Goal: Transaction & Acquisition: Purchase product/service

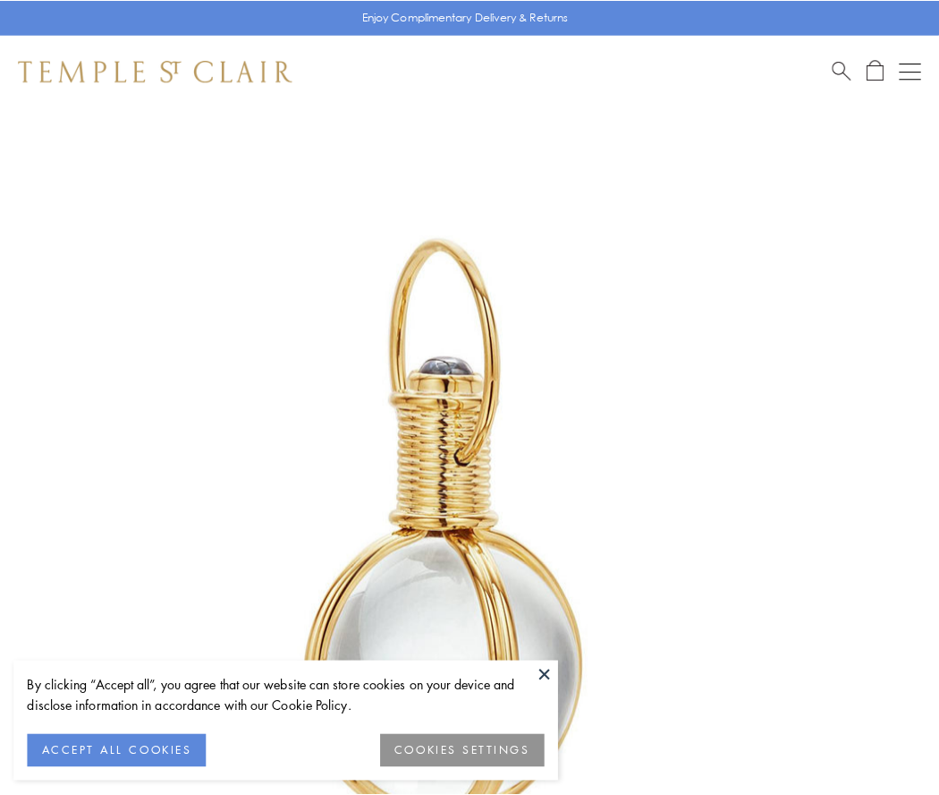
scroll to position [467, 0]
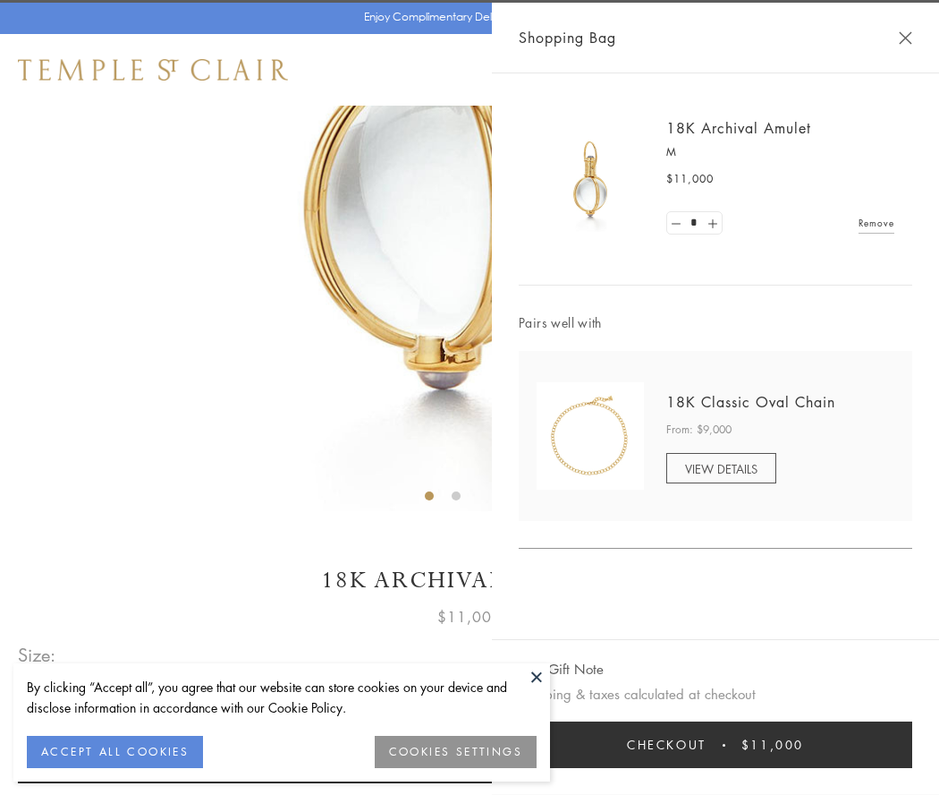
click at [716, 744] on button "Checkout $11,000" at bounding box center [716, 744] width 394 height 47
